Goal: Find specific page/section: Find specific page/section

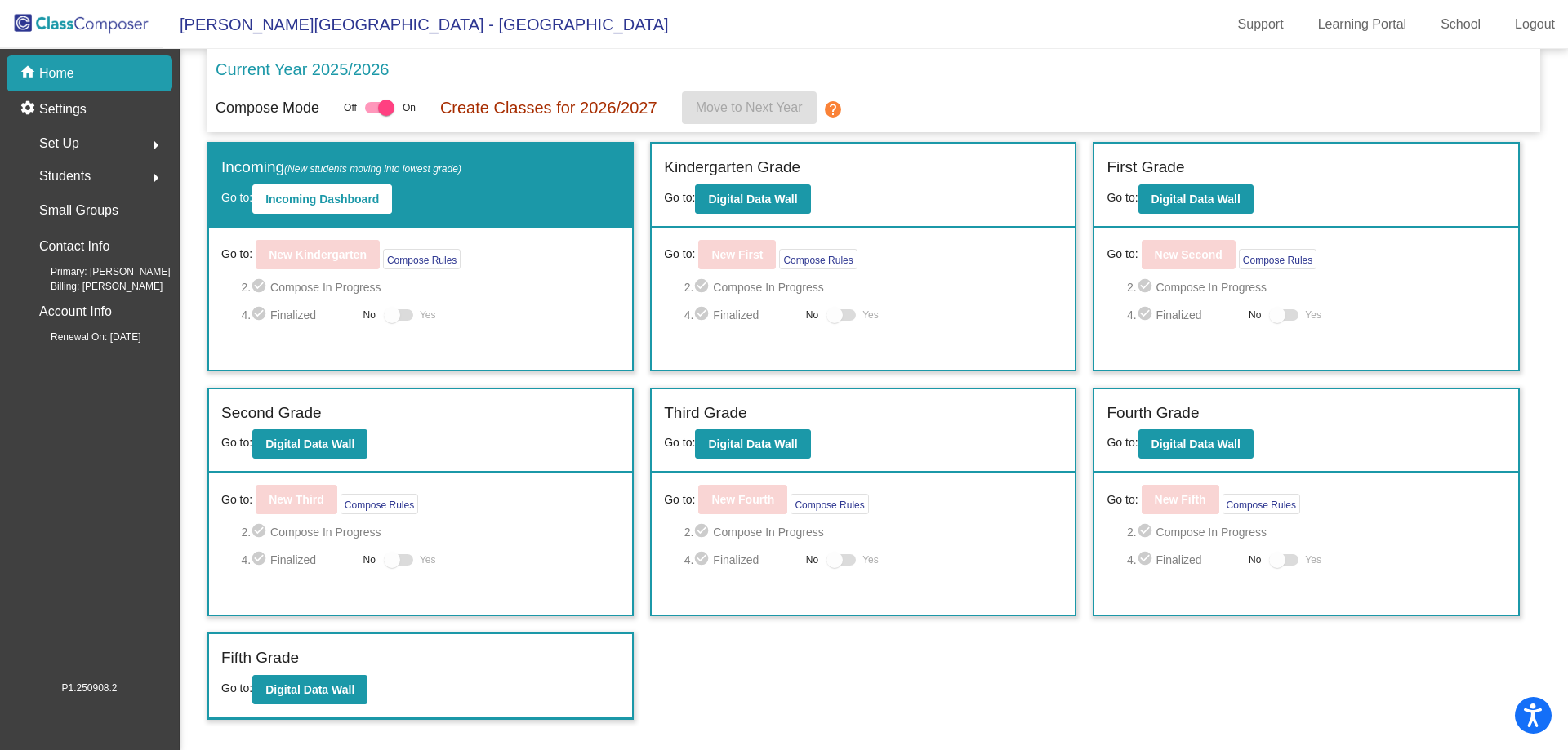
click at [92, 83] on div "home Home" at bounding box center [89, 73] width 165 height 36
click at [117, 139] on div "Set Up arrow_right" at bounding box center [94, 144] width 156 height 33
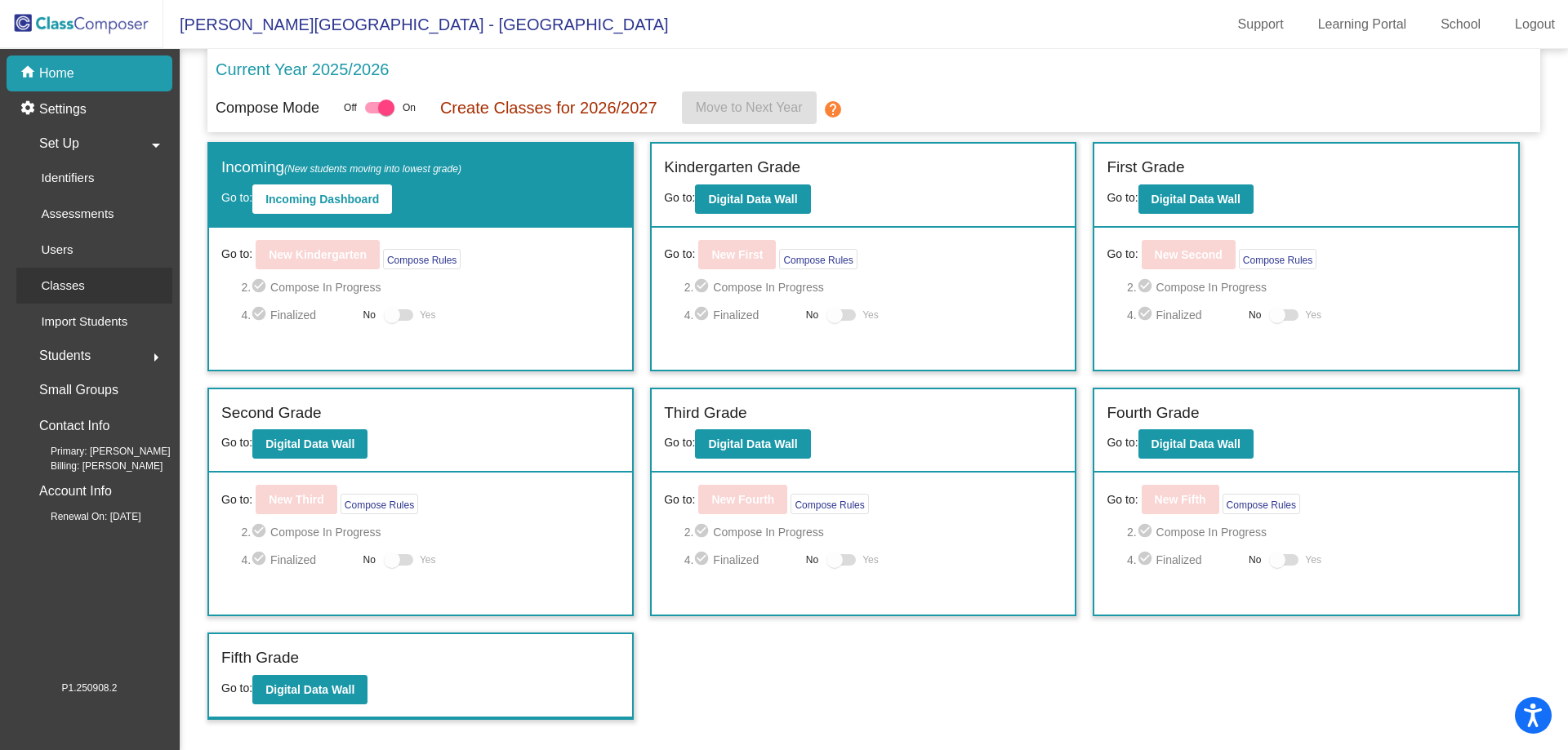
click at [106, 289] on link "Classes" at bounding box center [94, 286] width 156 height 36
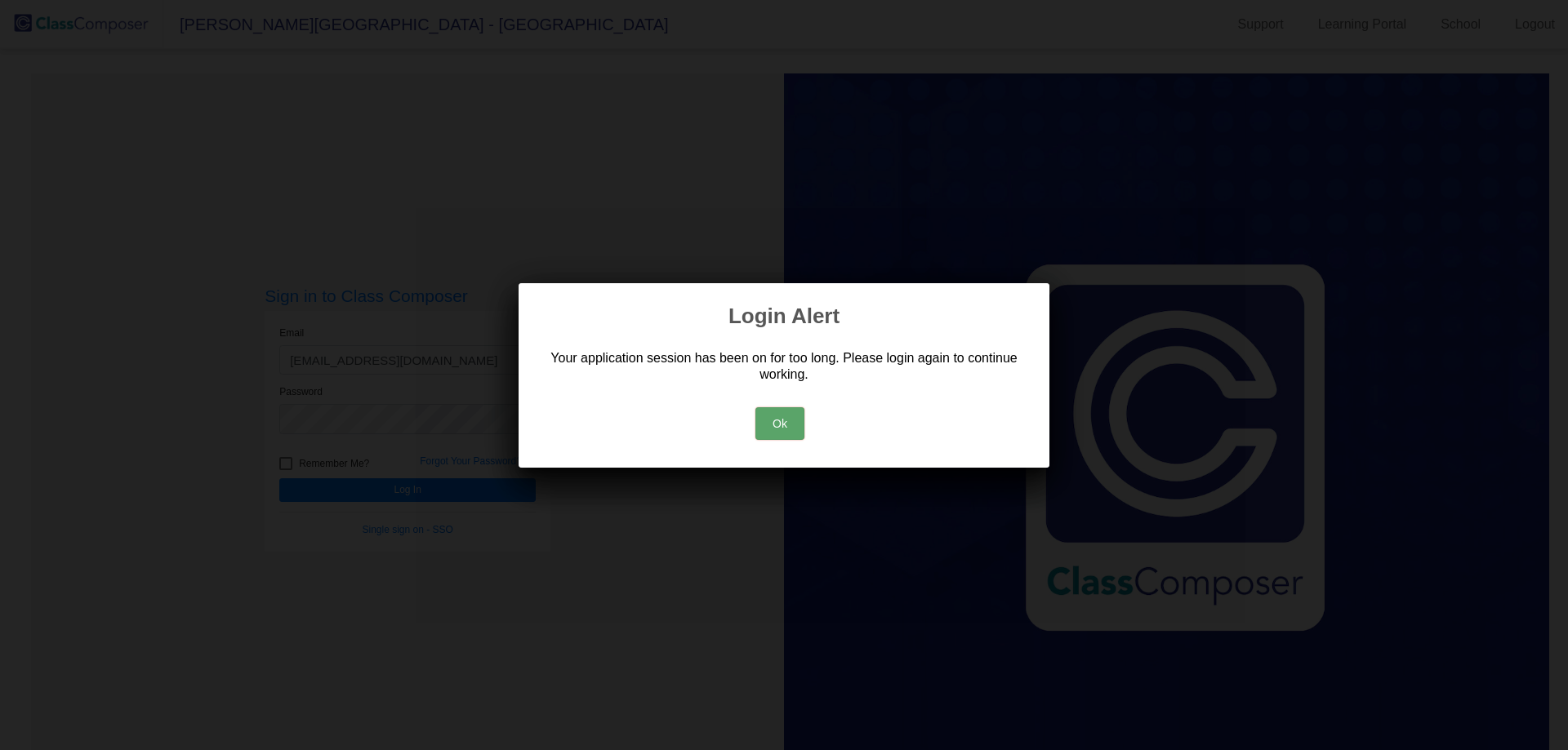
click at [777, 447] on div "Ok" at bounding box center [784, 419] width 492 height 57
click at [789, 416] on button "Ok" at bounding box center [779, 423] width 49 height 33
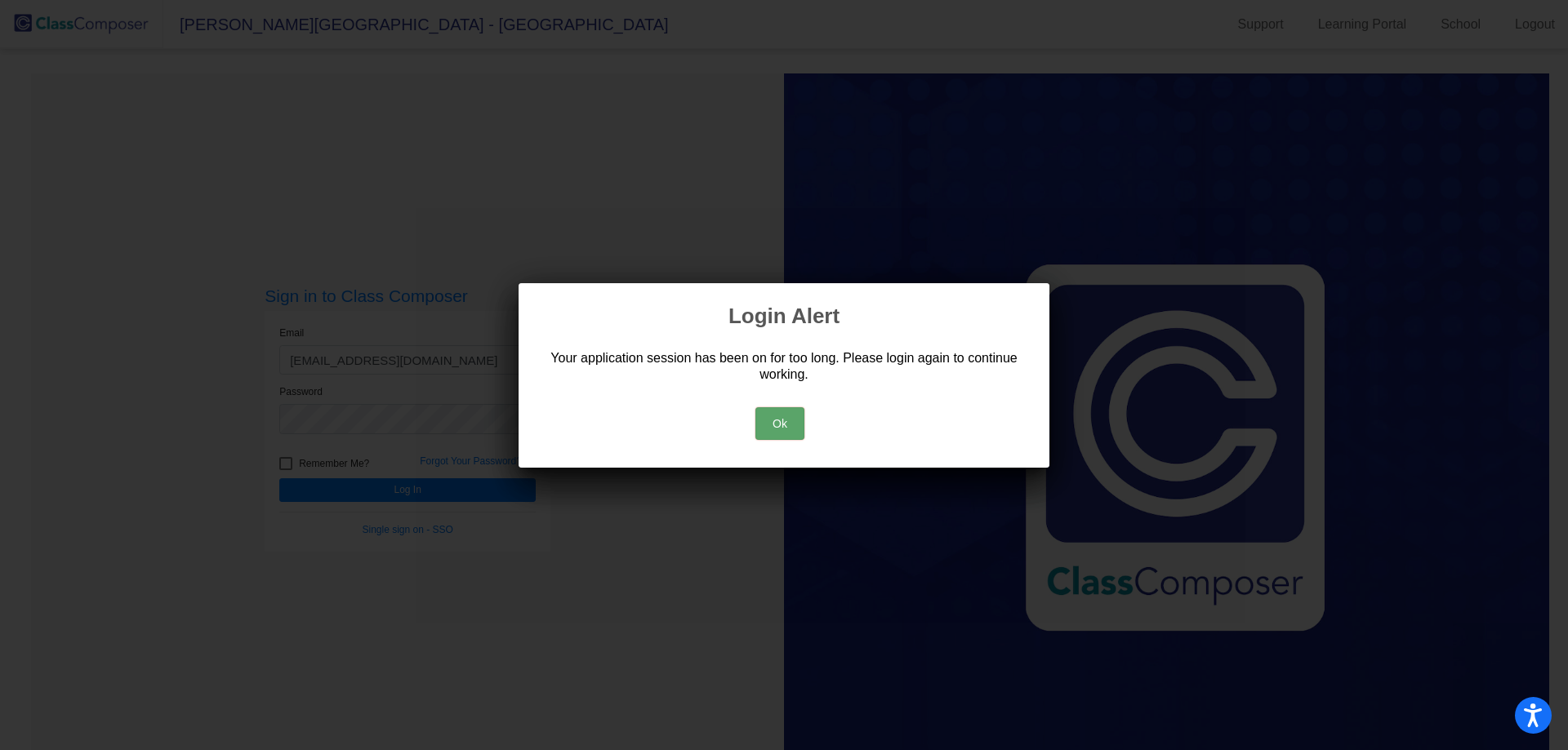
click at [764, 423] on button "Ok" at bounding box center [779, 423] width 49 height 33
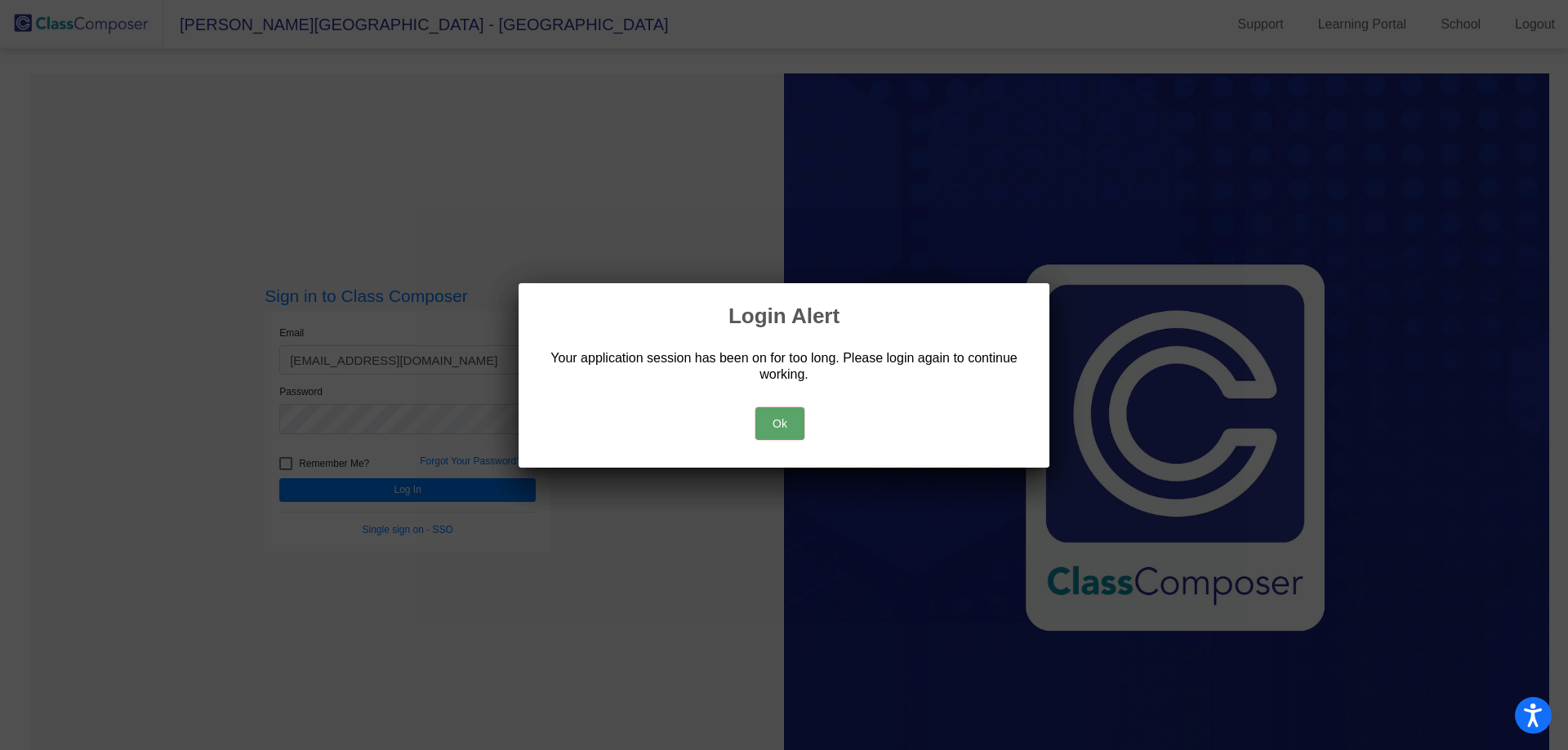
click at [751, 434] on div "Ok" at bounding box center [784, 419] width 492 height 57
click at [799, 420] on button "Ok" at bounding box center [779, 423] width 49 height 33
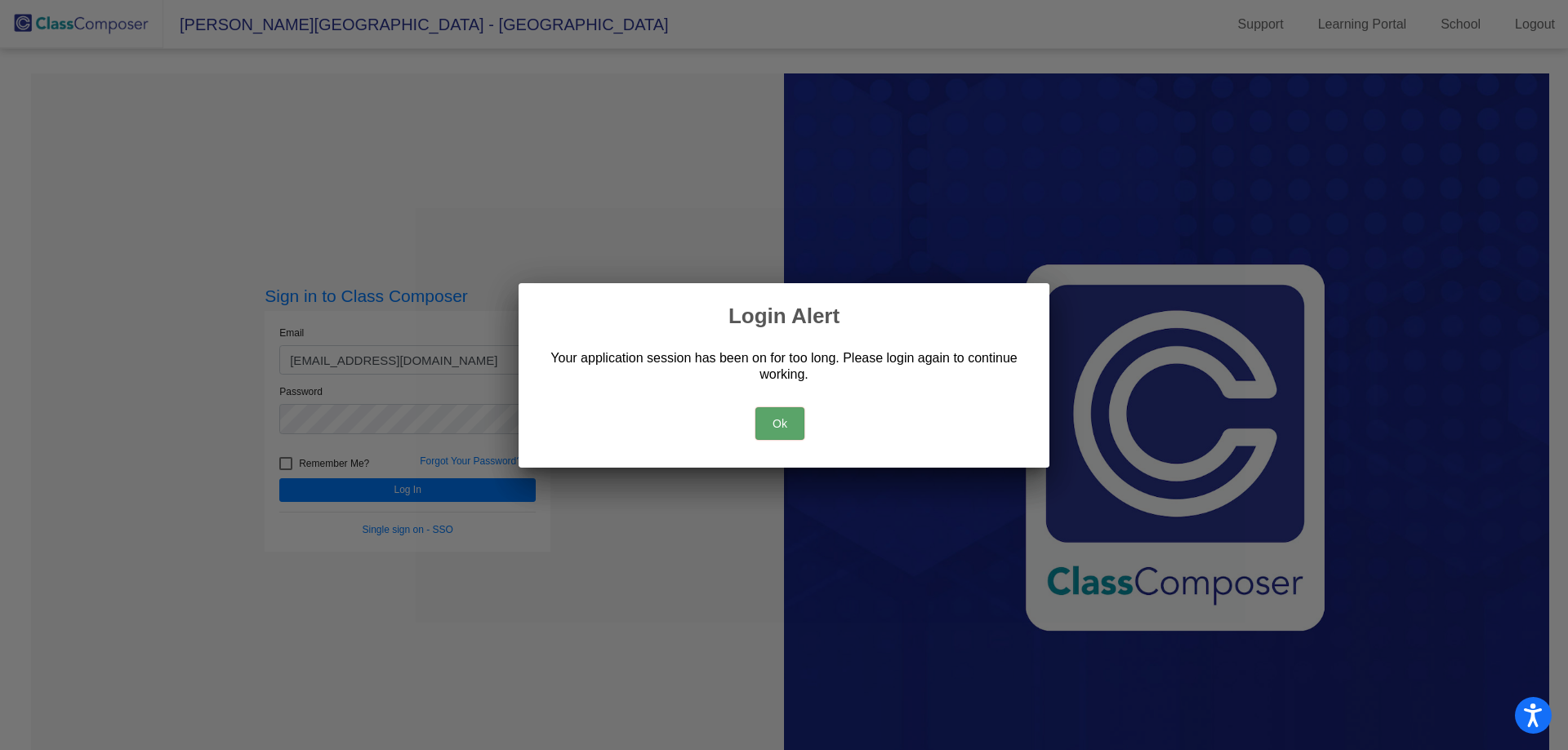
click at [791, 425] on button "Ok" at bounding box center [779, 423] width 49 height 33
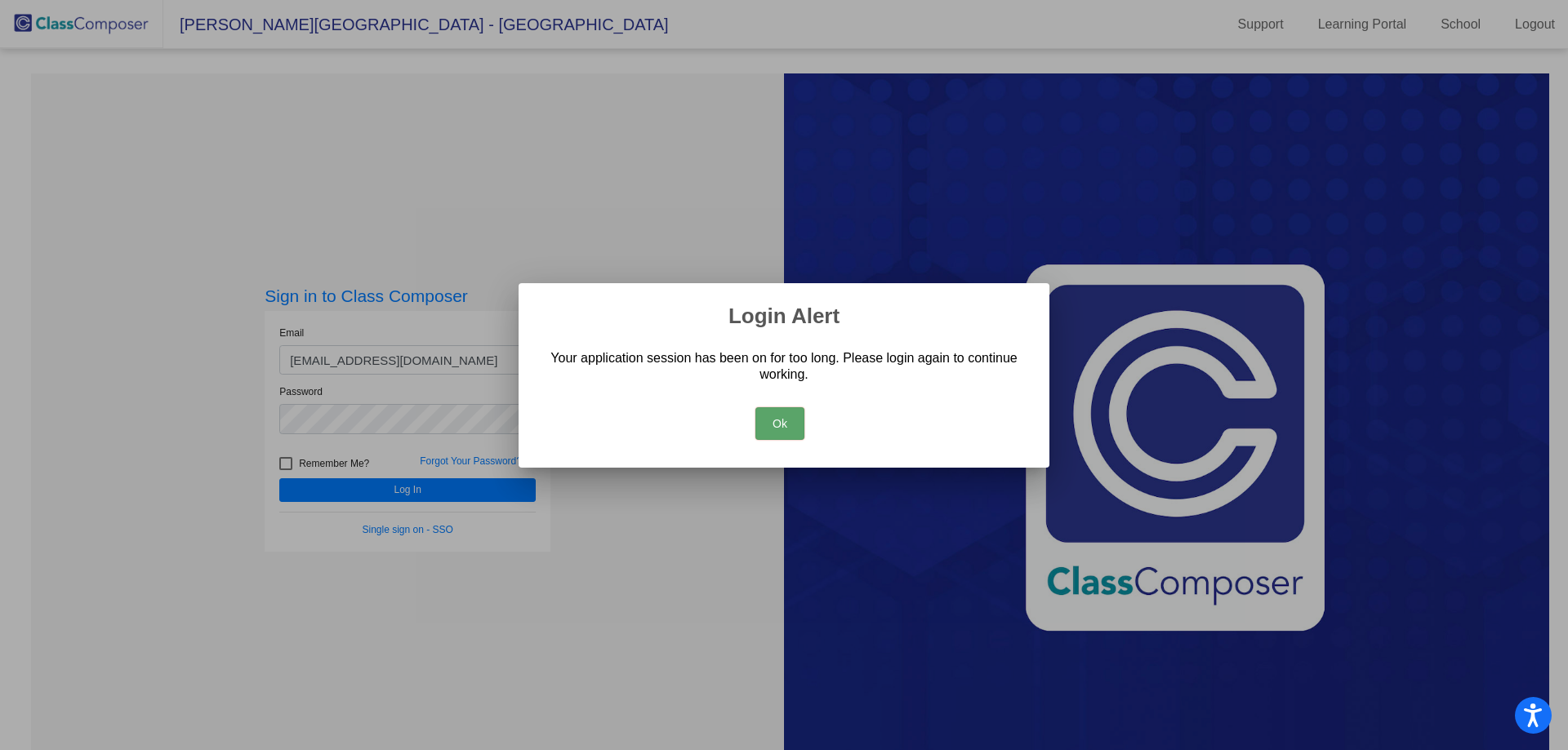
click at [784, 419] on button "Ok" at bounding box center [779, 423] width 49 height 33
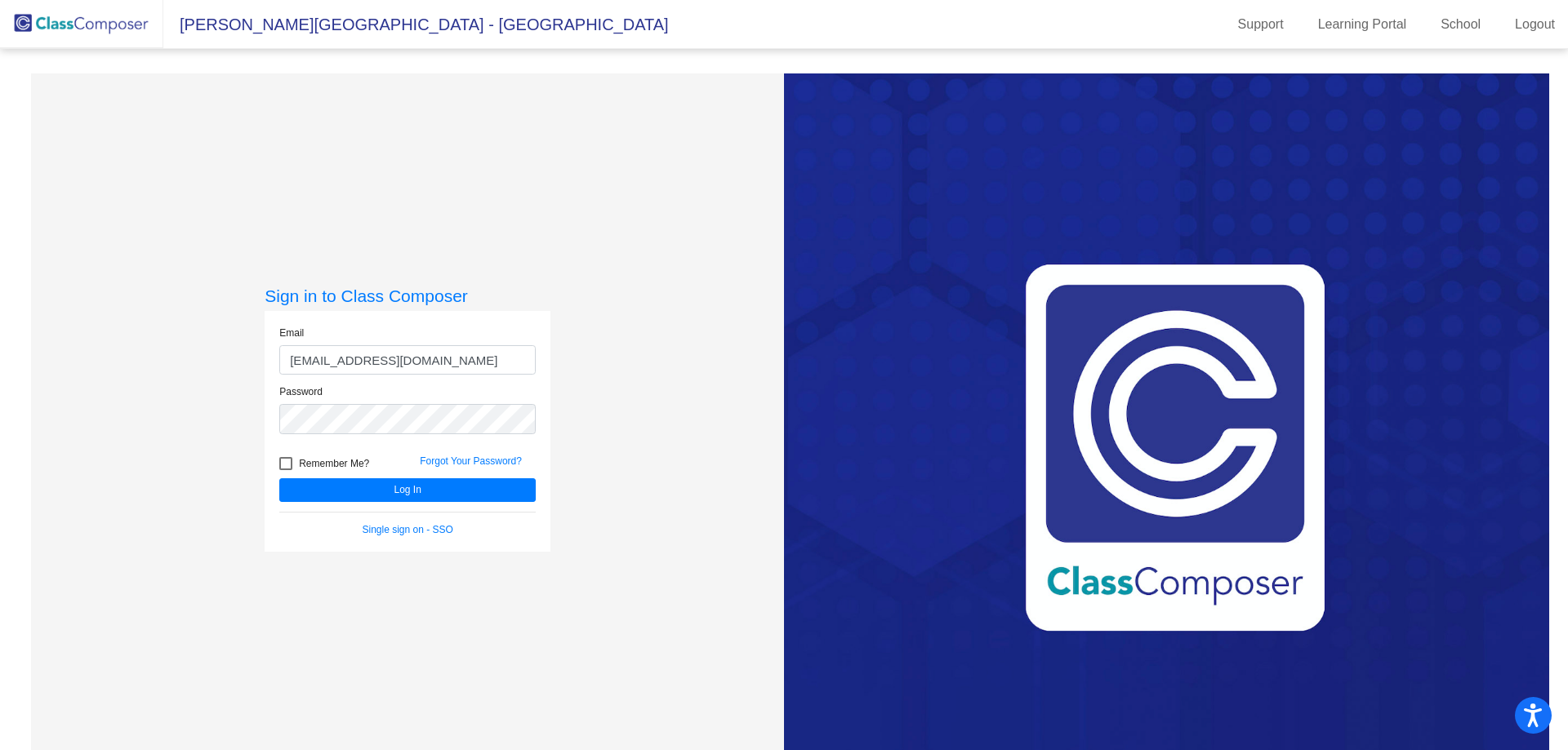
click at [299, 464] on span "Remember Me?" at bounding box center [334, 464] width 70 height 19
click at [286, 470] on input "Remember Me?" at bounding box center [285, 470] width 1 height 1
checkbox input "true"
click at [391, 486] on button "Log In" at bounding box center [407, 490] width 256 height 23
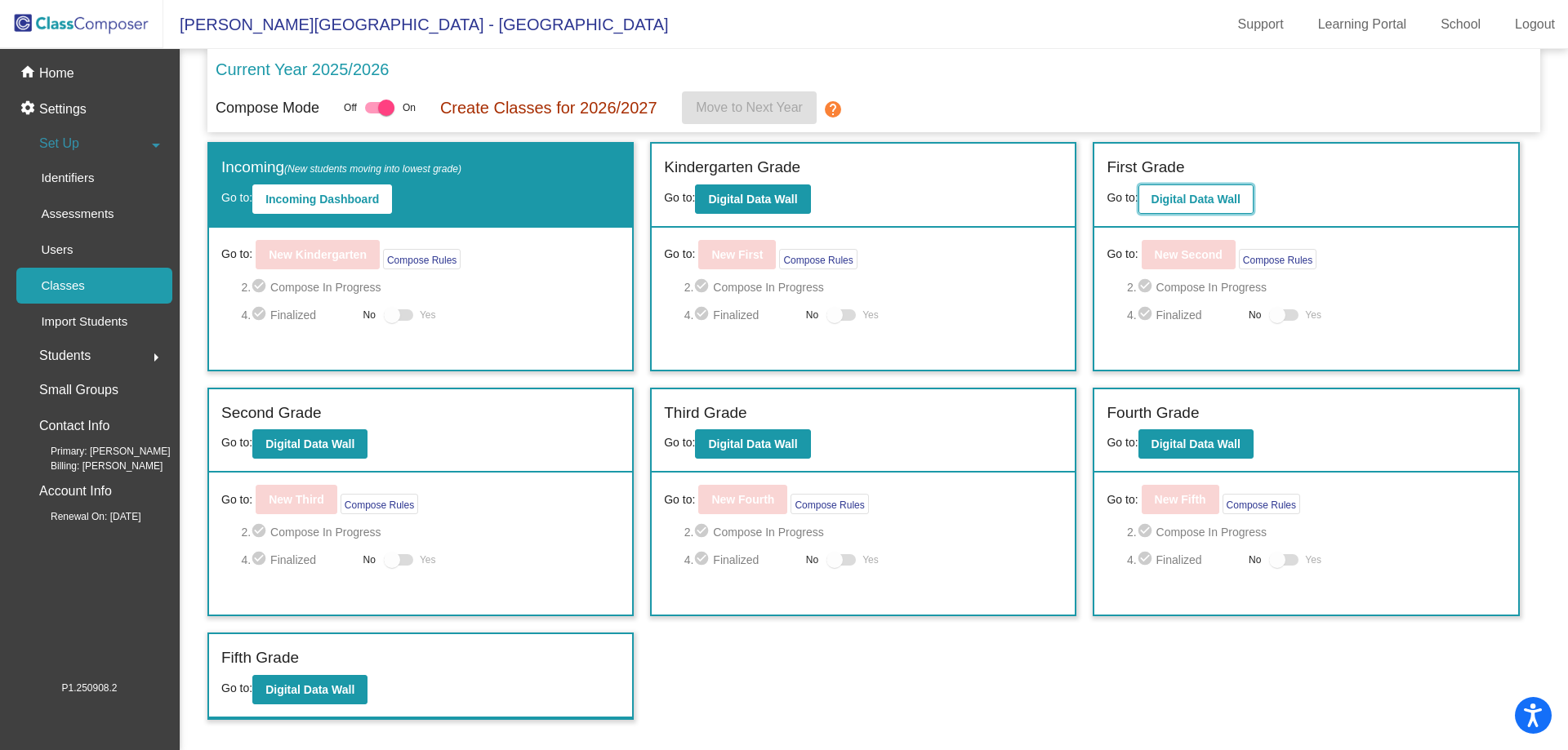
click at [1205, 187] on button "Digital Data Wall" at bounding box center [1196, 199] width 115 height 29
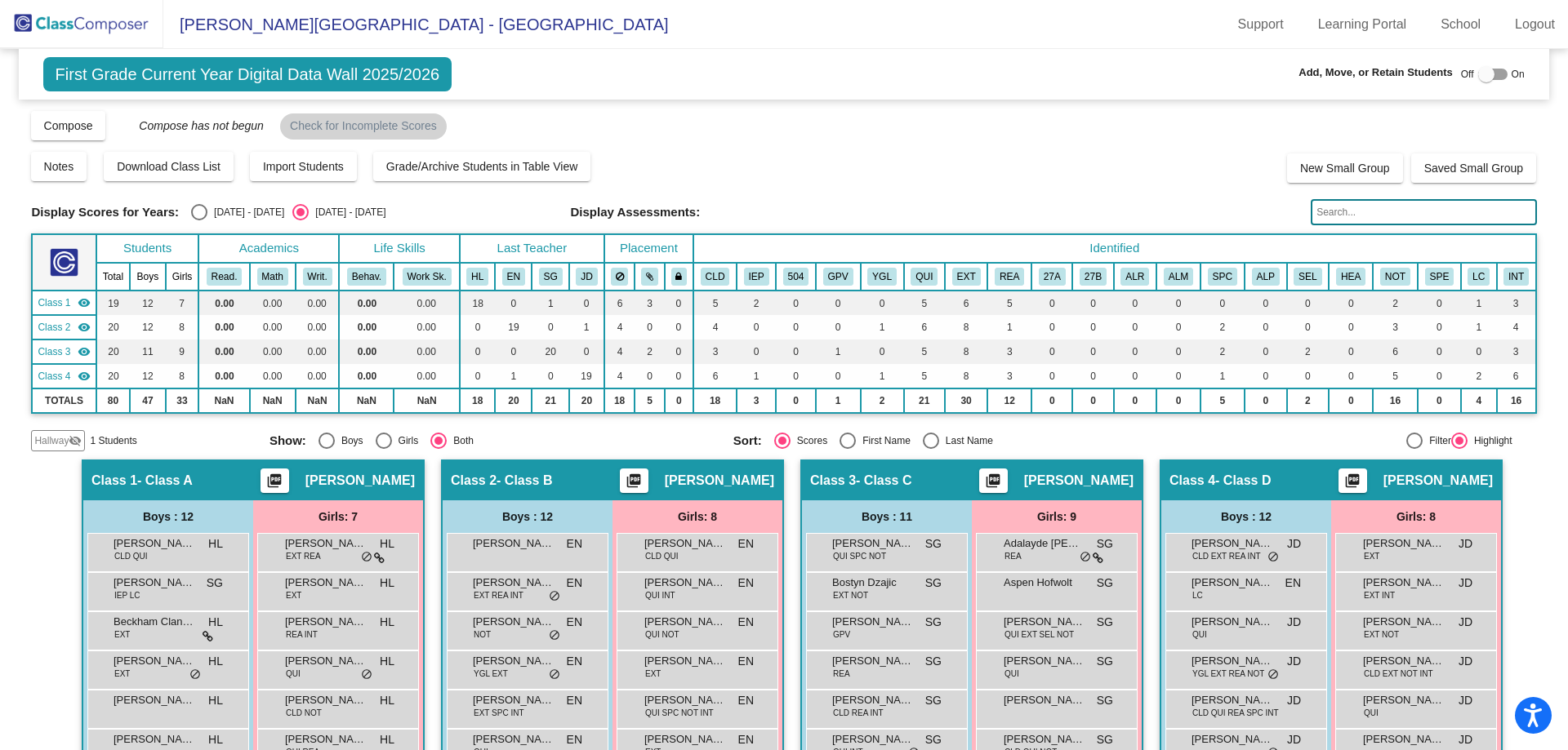
click at [105, 7] on img at bounding box center [82, 24] width 164 height 48
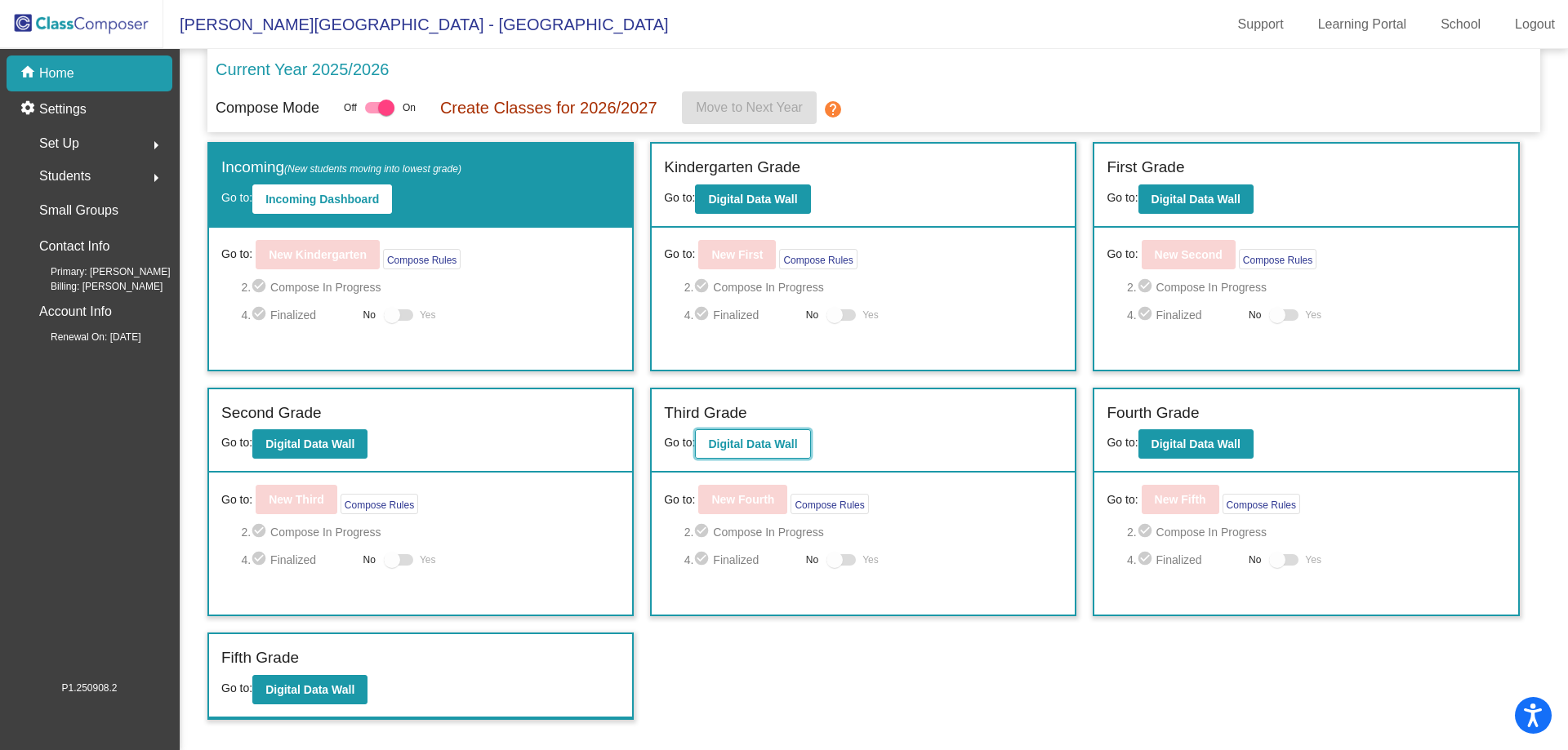
click at [749, 436] on button "Digital Data Wall" at bounding box center [753, 443] width 115 height 29
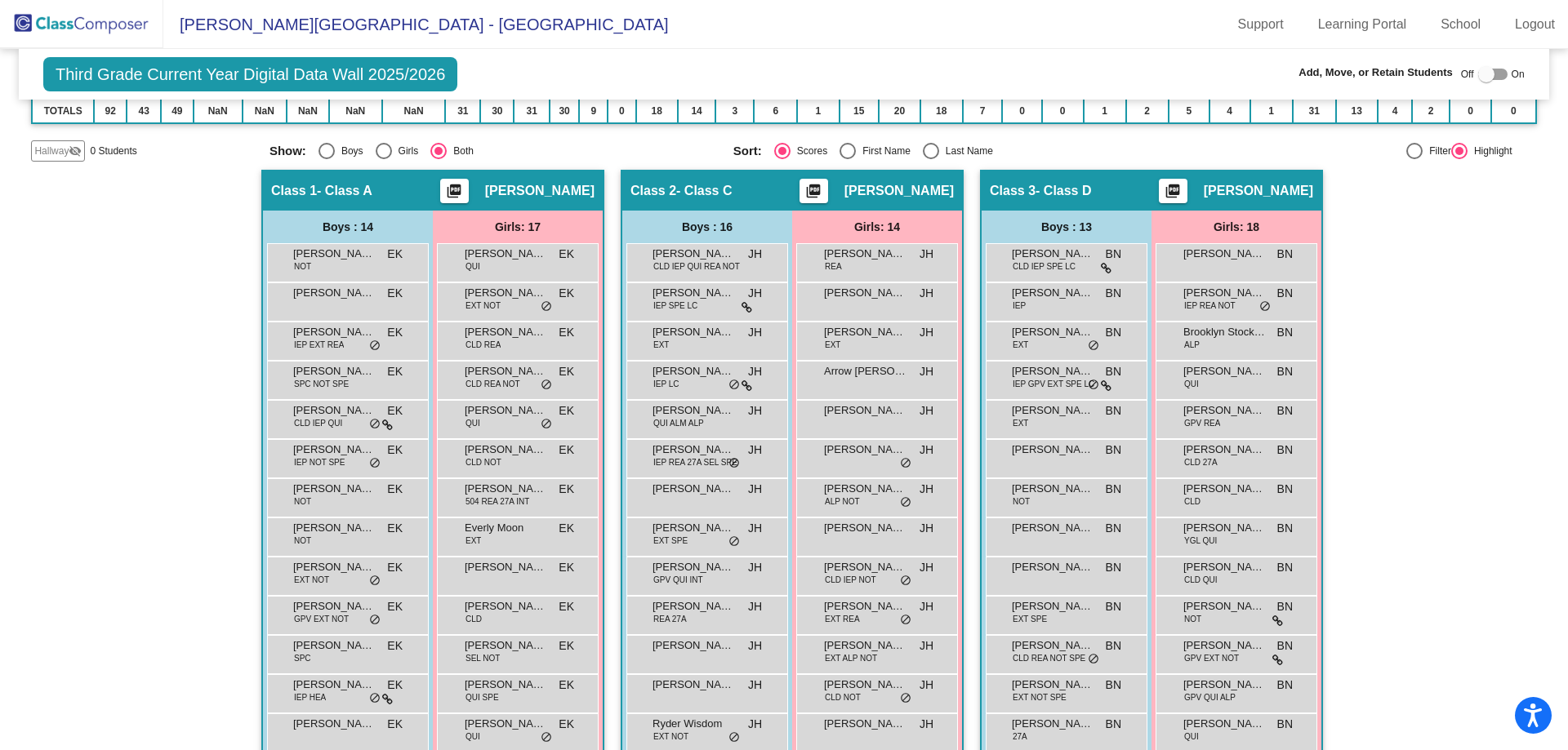
scroll to position [327, 0]
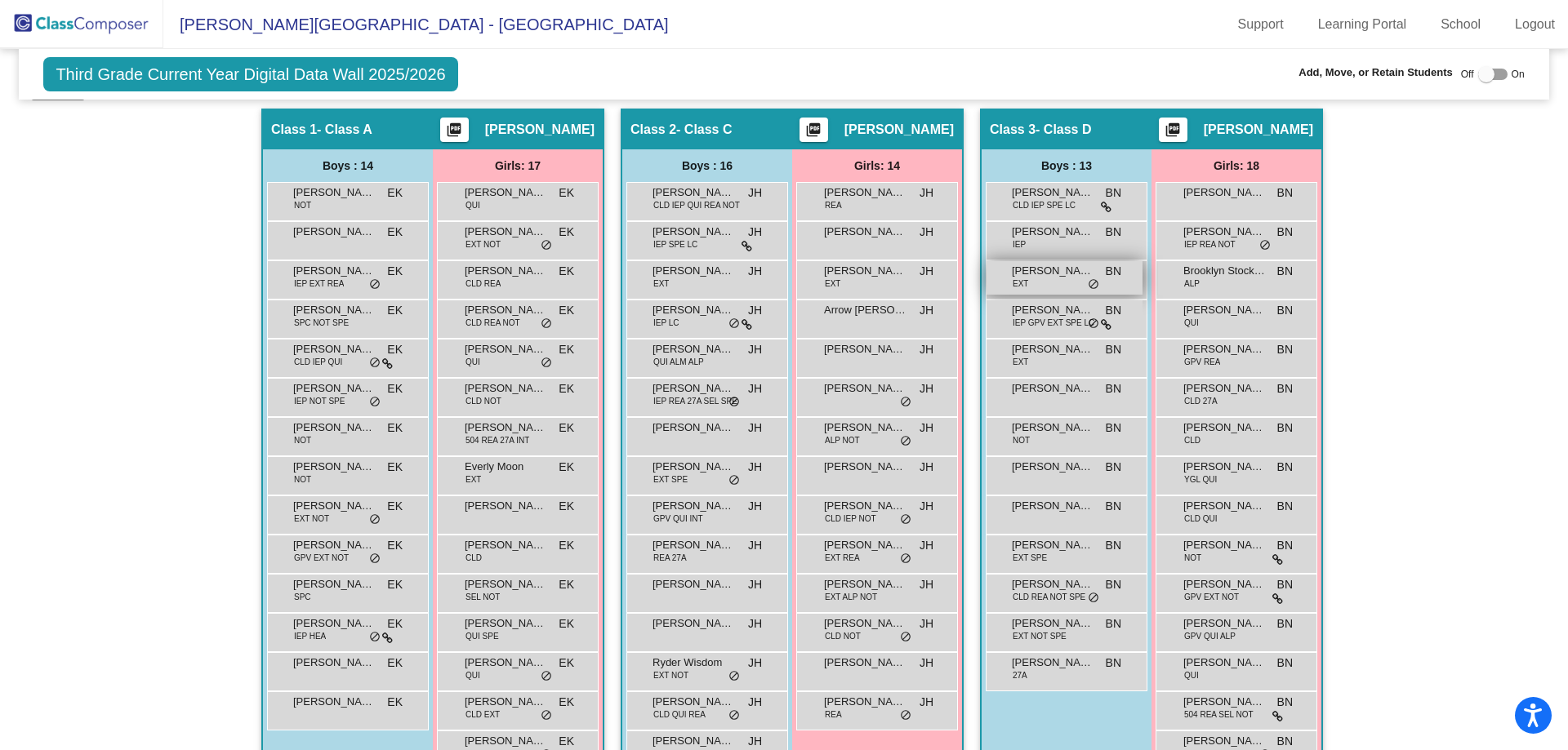
click at [1040, 291] on div "[PERSON_NAME] EXT BN lock do_not_disturb_alt" at bounding box center [1064, 278] width 156 height 33
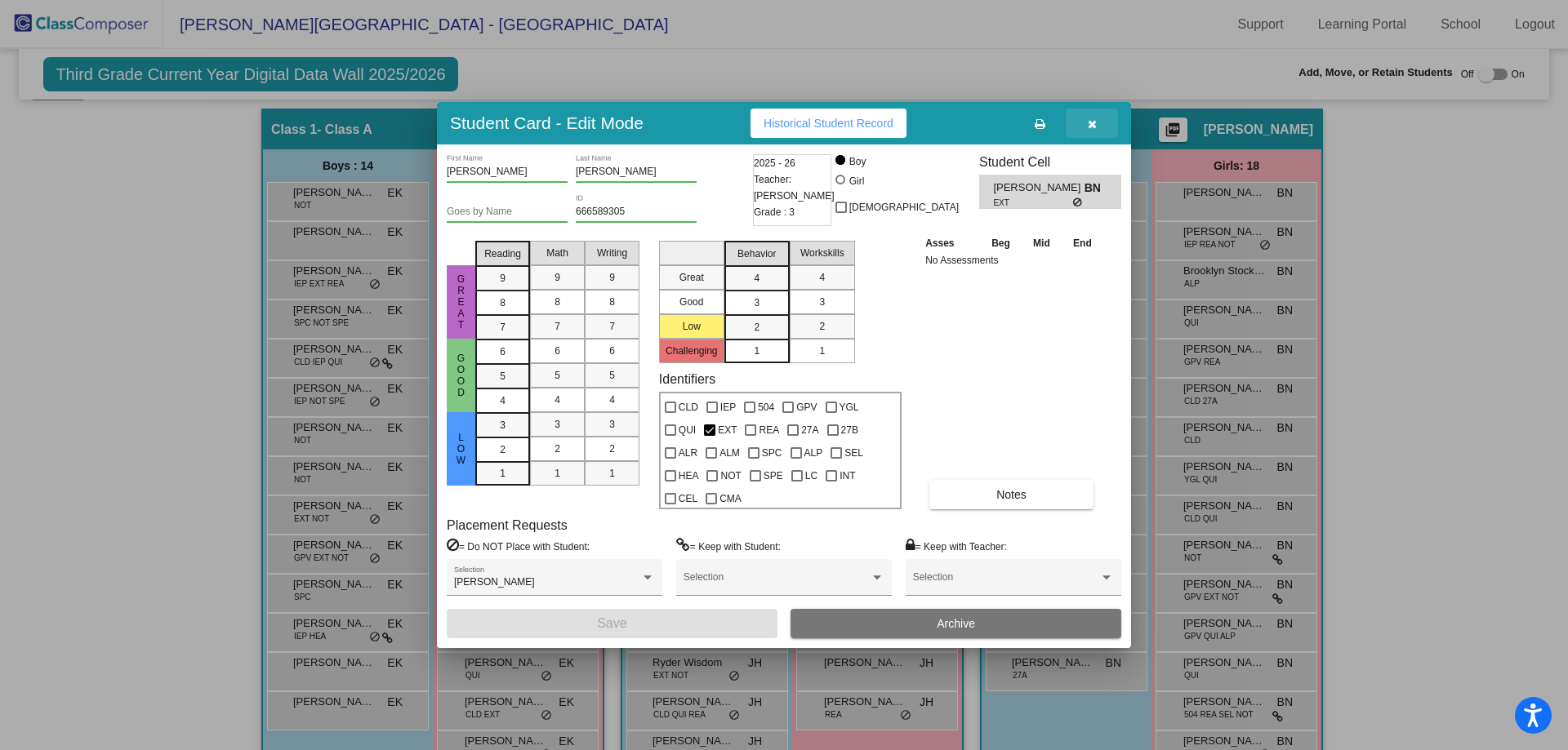
click at [1081, 120] on button "button" at bounding box center [1092, 123] width 53 height 29
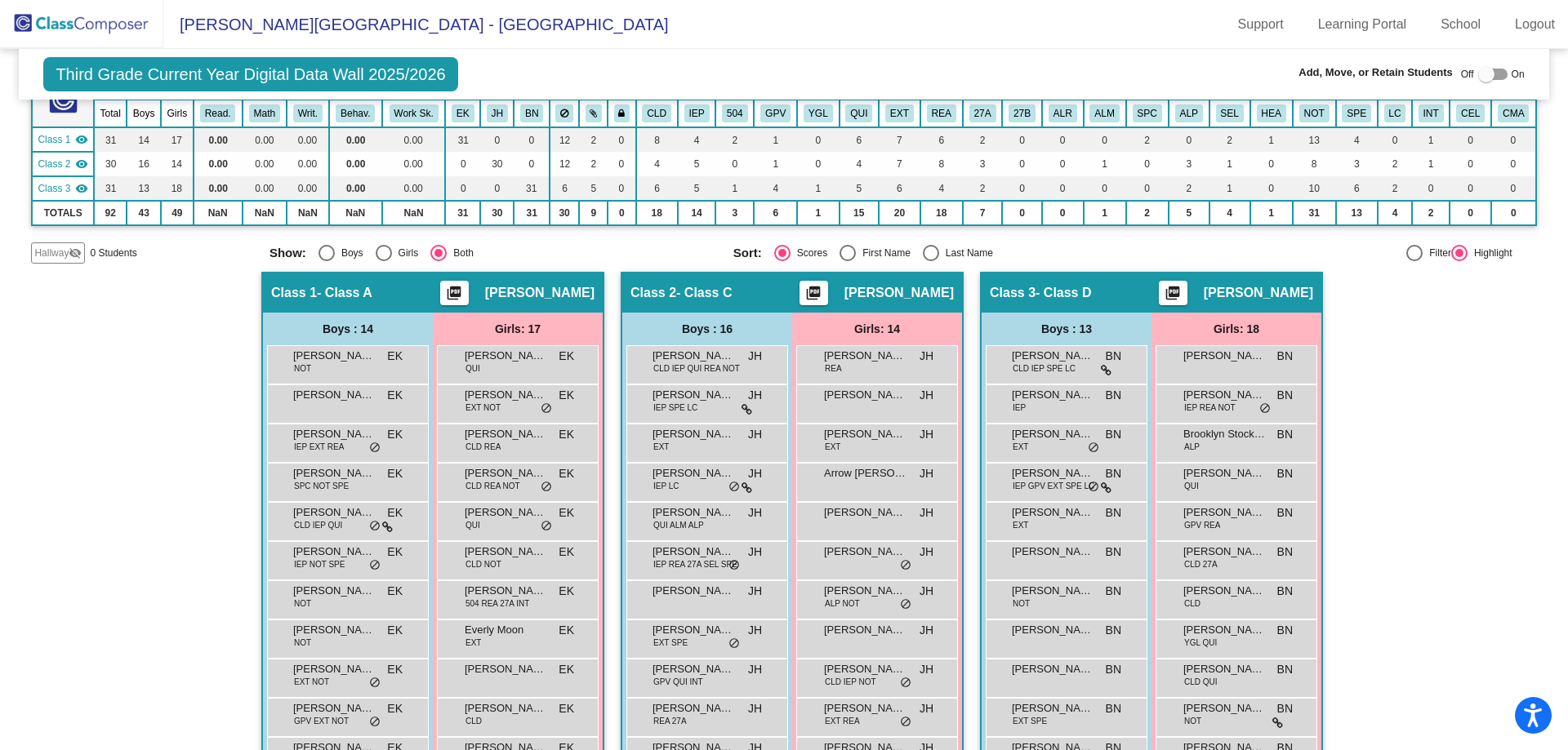
scroll to position [0, 0]
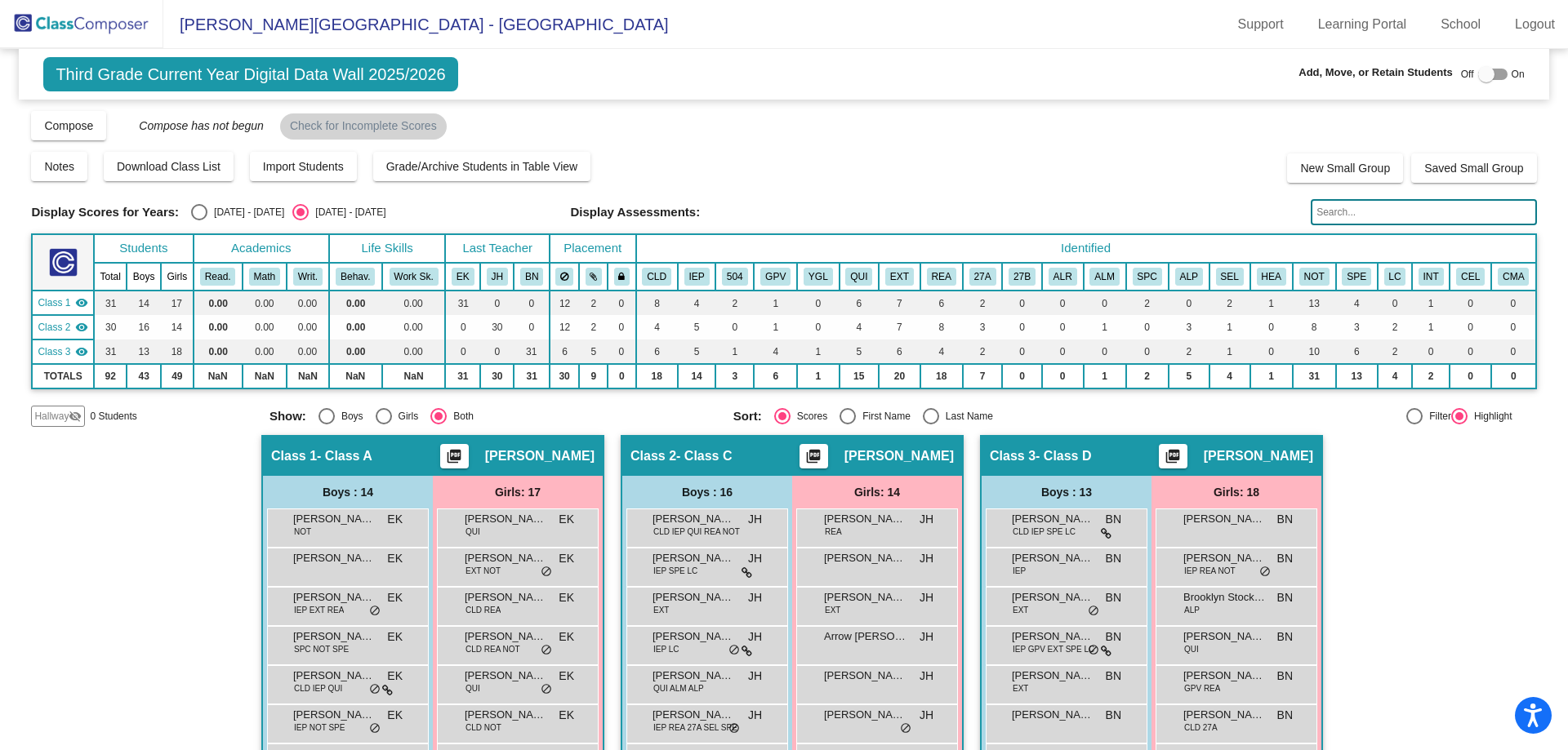
click at [183, 215] on div "Display Scores for Years: [DATE] - [DATE] [DATE] - [DATE]" at bounding box center [294, 212] width 527 height 17
click at [204, 213] on div "Select an option" at bounding box center [200, 212] width 17 height 17
click at [200, 220] on input "[DATE] - [DATE]" at bounding box center [199, 220] width 1 height 1
radio input "true"
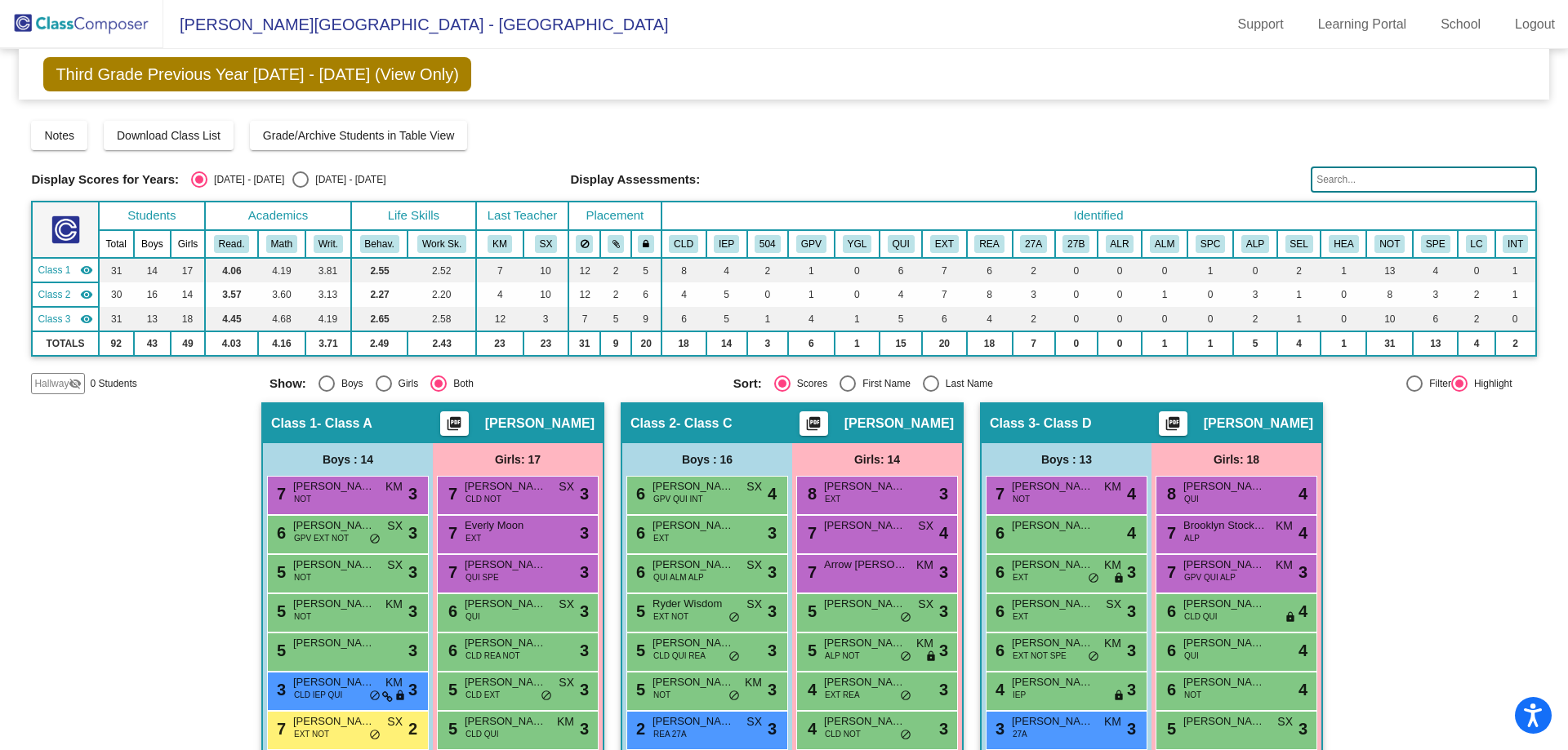
click at [266, 177] on div "[DATE] - [DATE]" at bounding box center [246, 180] width 77 height 15
click at [200, 188] on input "[DATE] - [DATE]" at bounding box center [199, 188] width 1 height 1
click at [270, 175] on mat-radio-group "[DATE] - [DATE] [DATE] - [DATE]" at bounding box center [288, 180] width 195 height 17
click at [274, 185] on mat-radio-group "[DATE] - [DATE] [DATE] - [DATE]" at bounding box center [288, 180] width 195 height 17
click at [292, 178] on div "Select an option" at bounding box center [301, 180] width 17 height 17
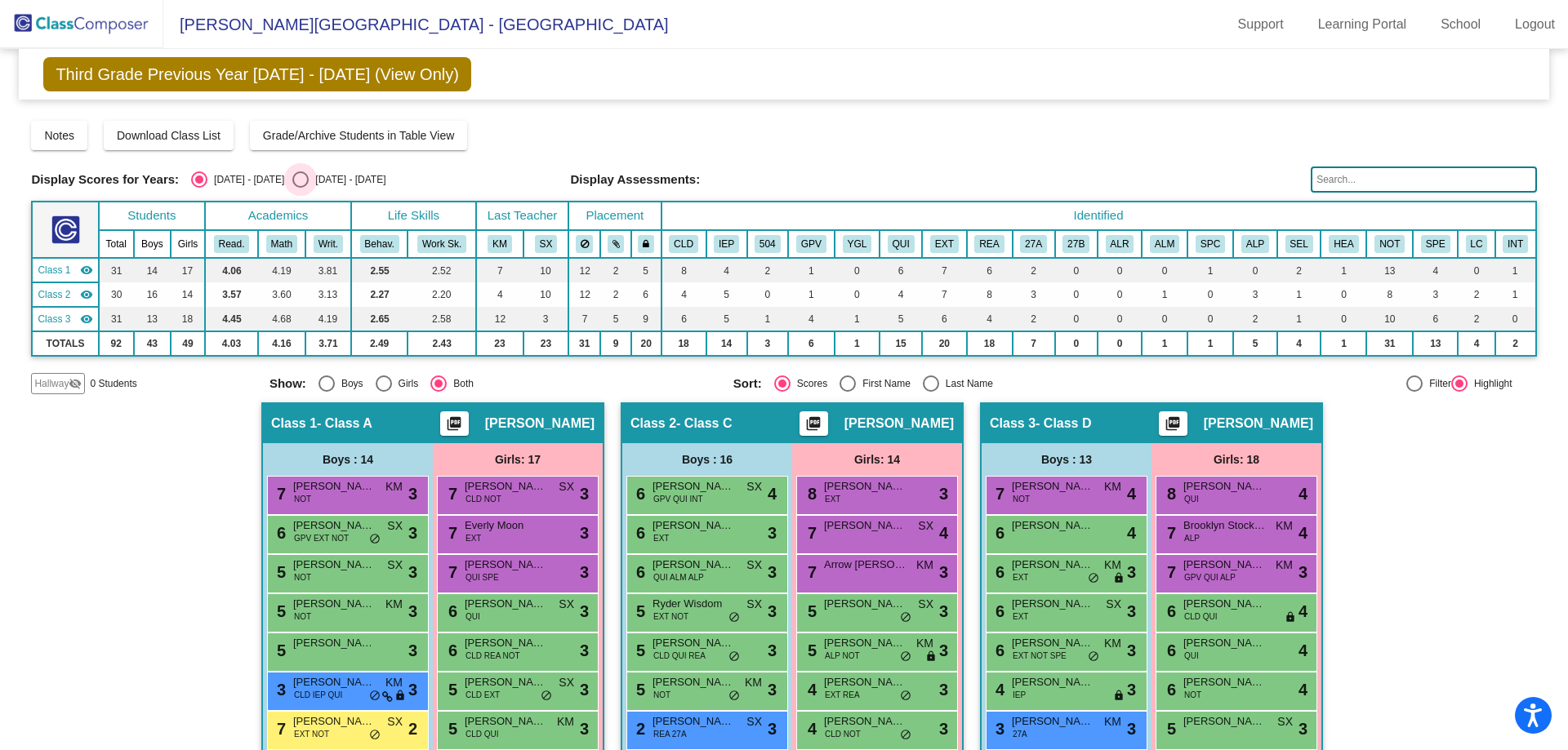
click at [300, 188] on input "[DATE] - [DATE]" at bounding box center [300, 188] width 1 height 1
radio input "true"
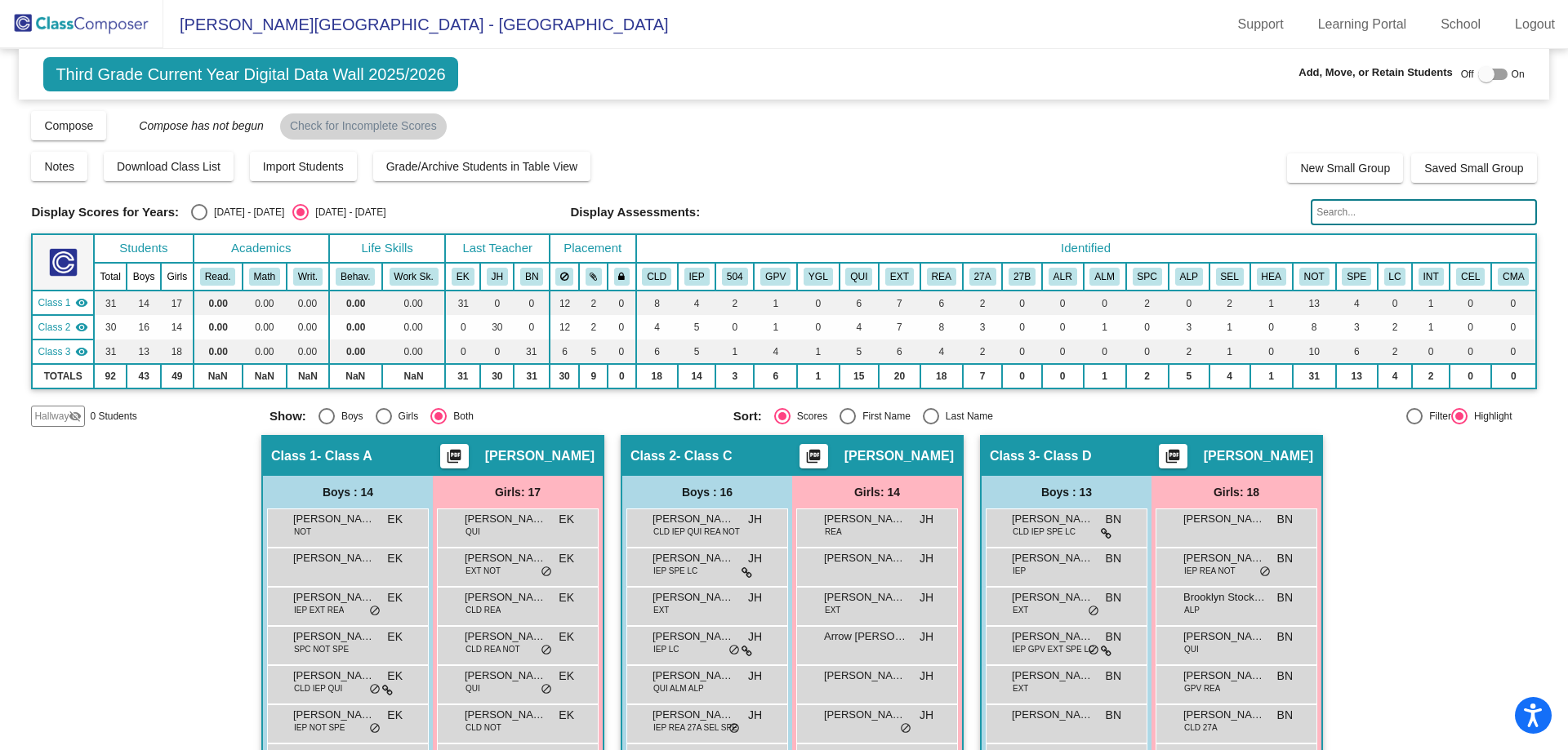
click at [122, 13] on img at bounding box center [82, 24] width 164 height 48
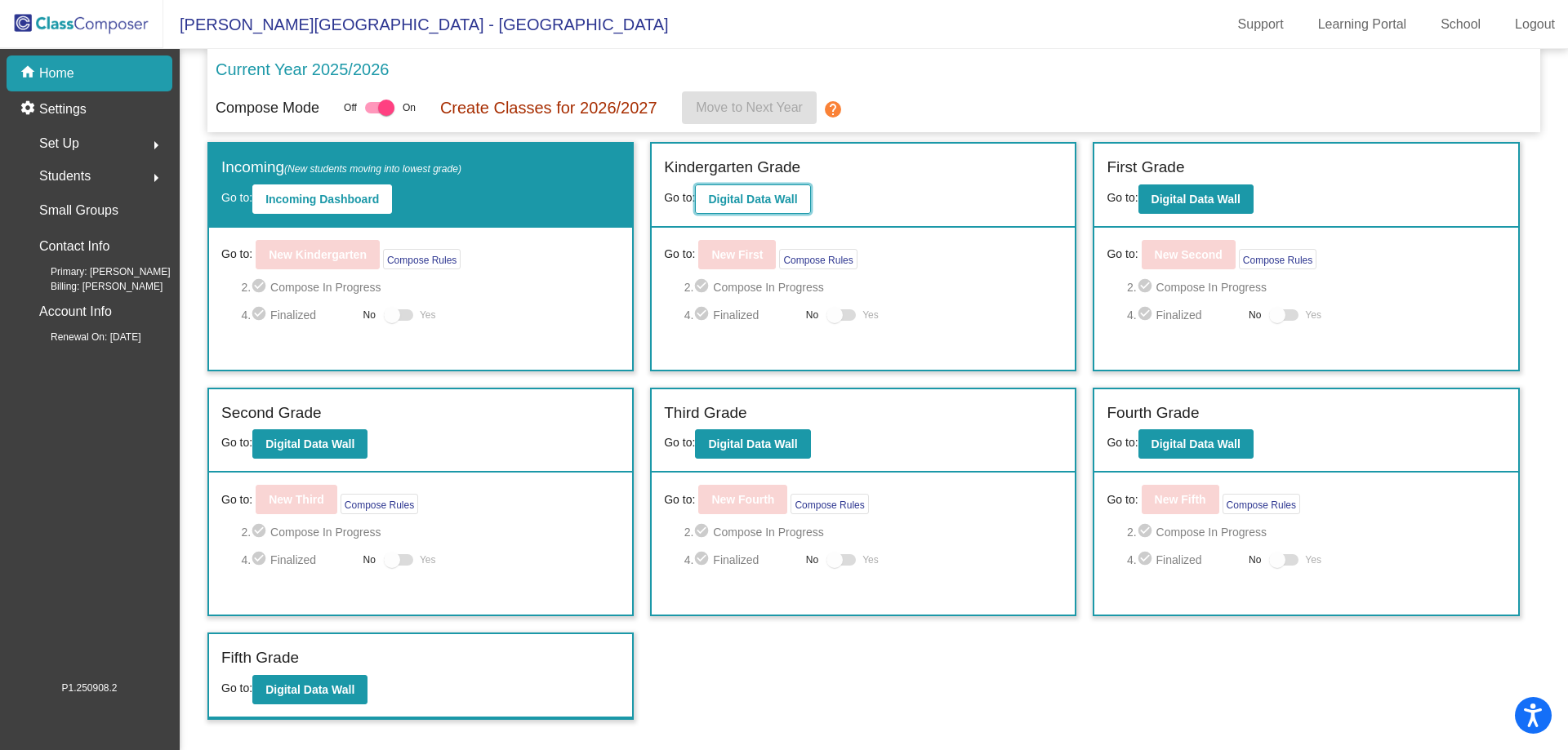
click at [755, 205] on button "Digital Data Wall" at bounding box center [753, 199] width 115 height 29
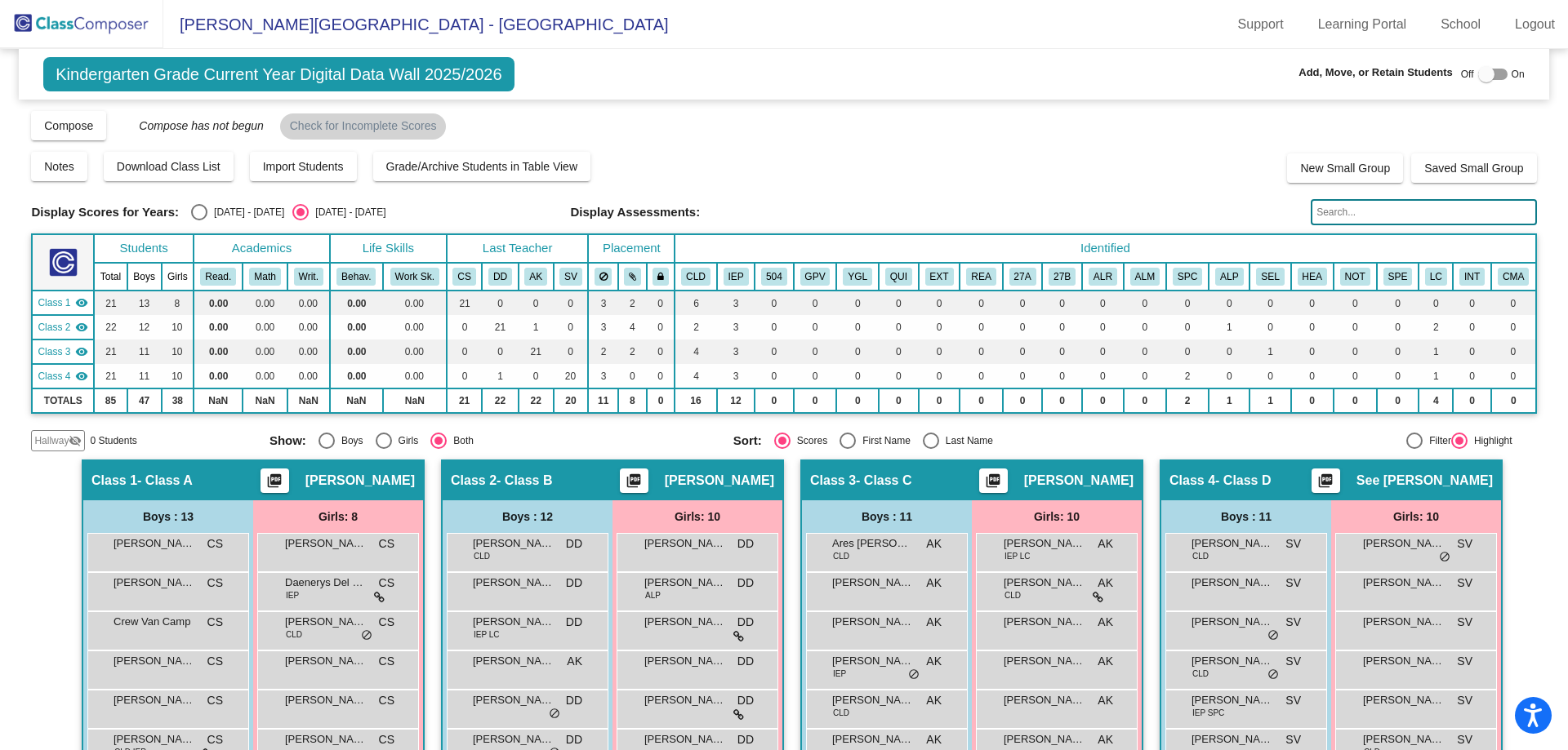
click at [114, 30] on img at bounding box center [82, 24] width 164 height 48
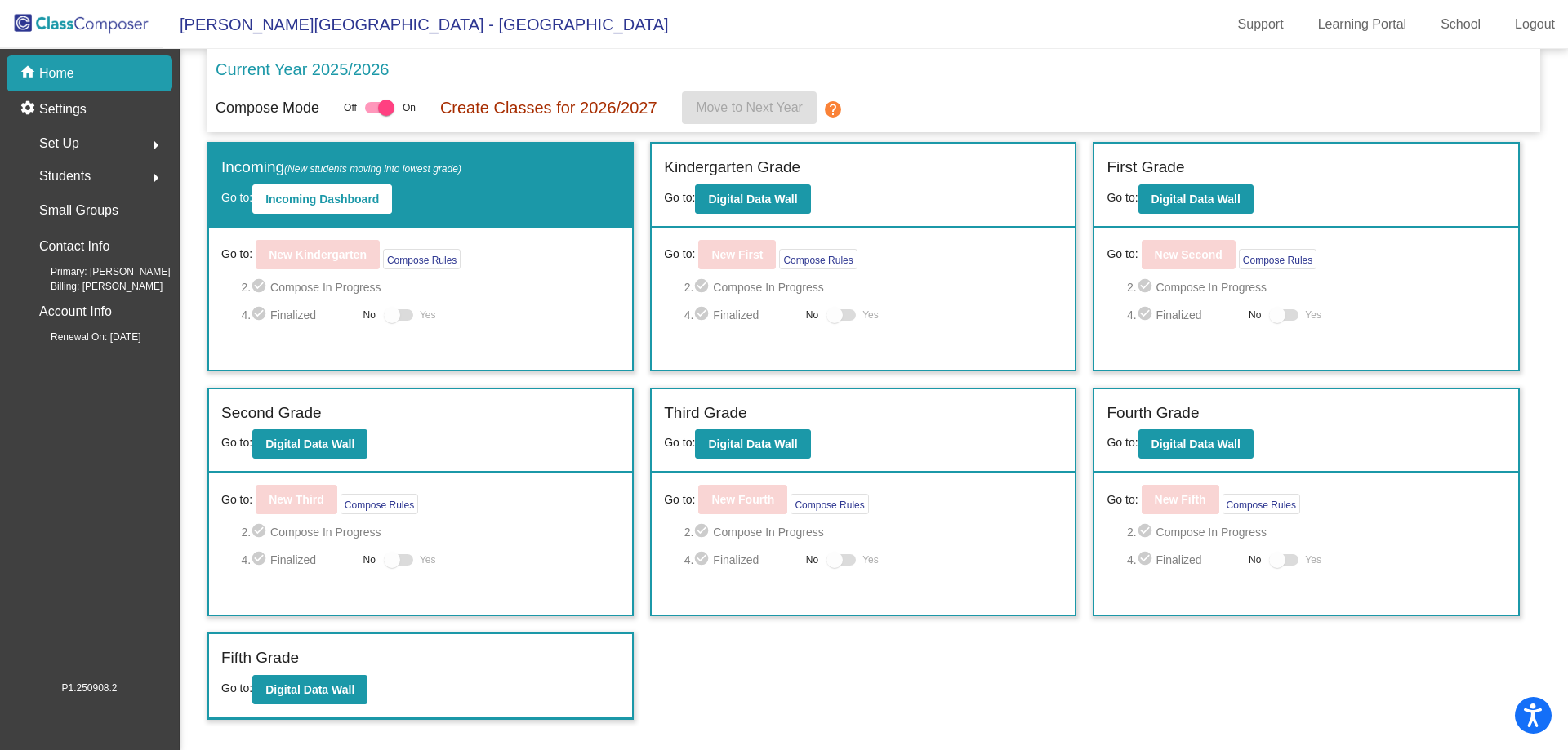
click at [95, 141] on div "Set Up arrow_right" at bounding box center [94, 144] width 156 height 33
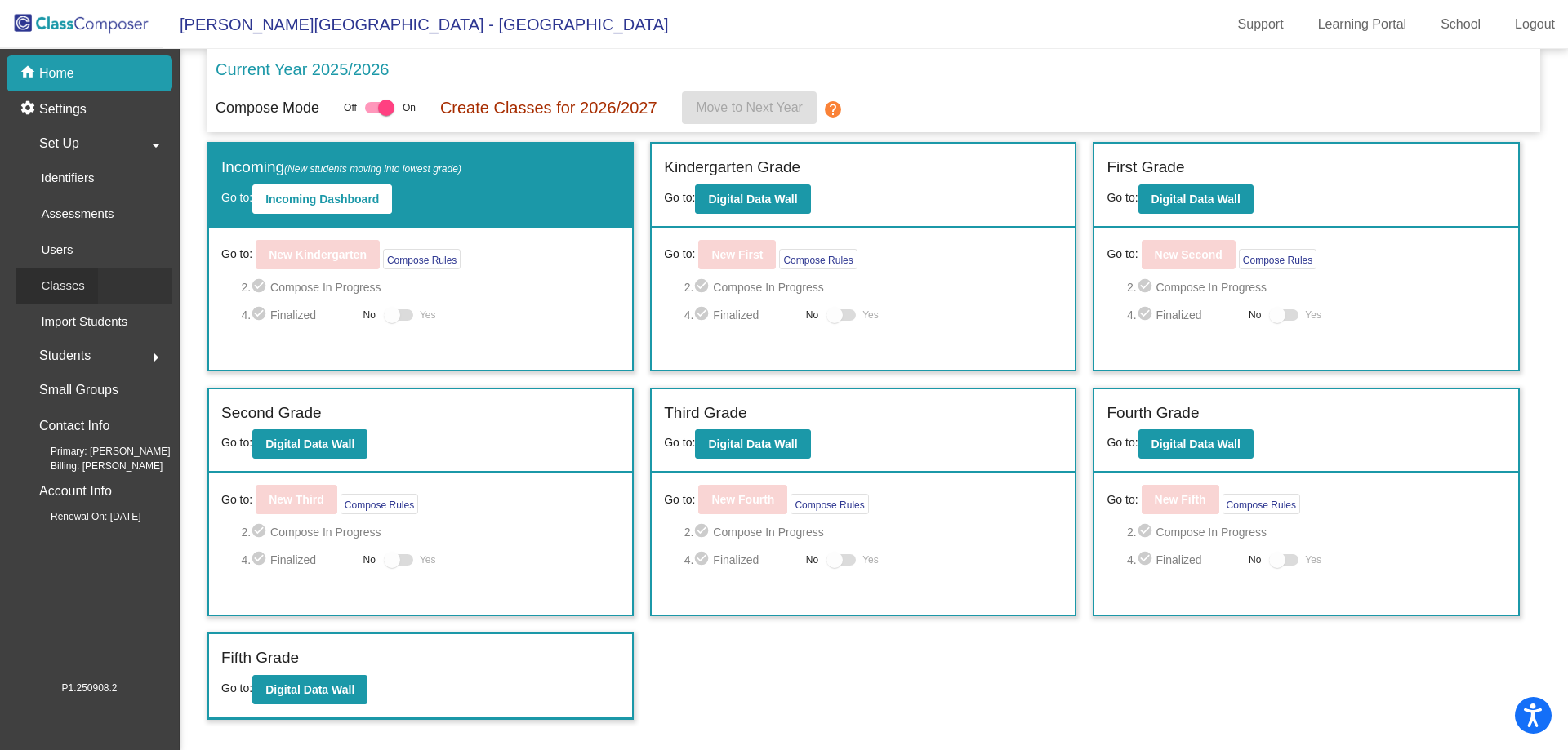
click at [79, 283] on p "Classes" at bounding box center [63, 285] width 43 height 19
